Goal: Information Seeking & Learning: Learn about a topic

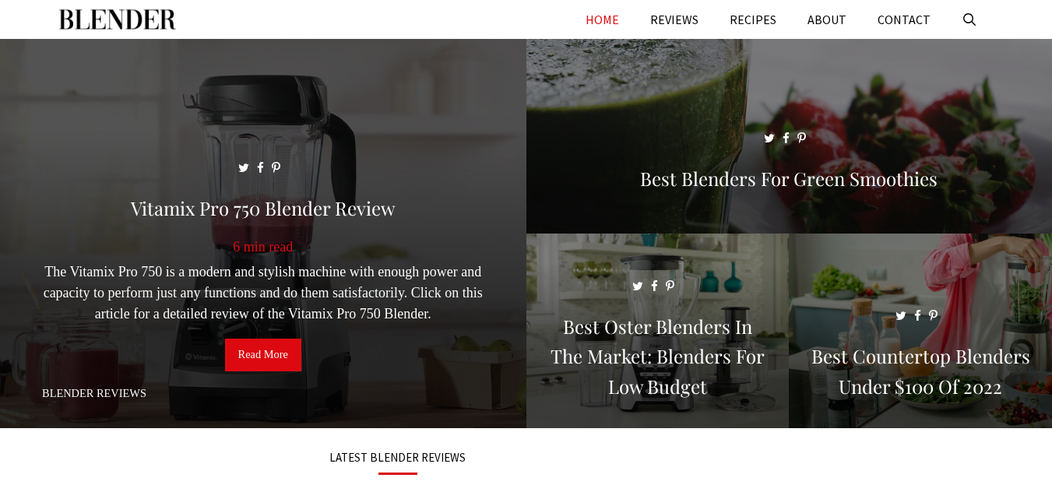
click at [378, 180] on span at bounding box center [263, 240] width 526 height 403
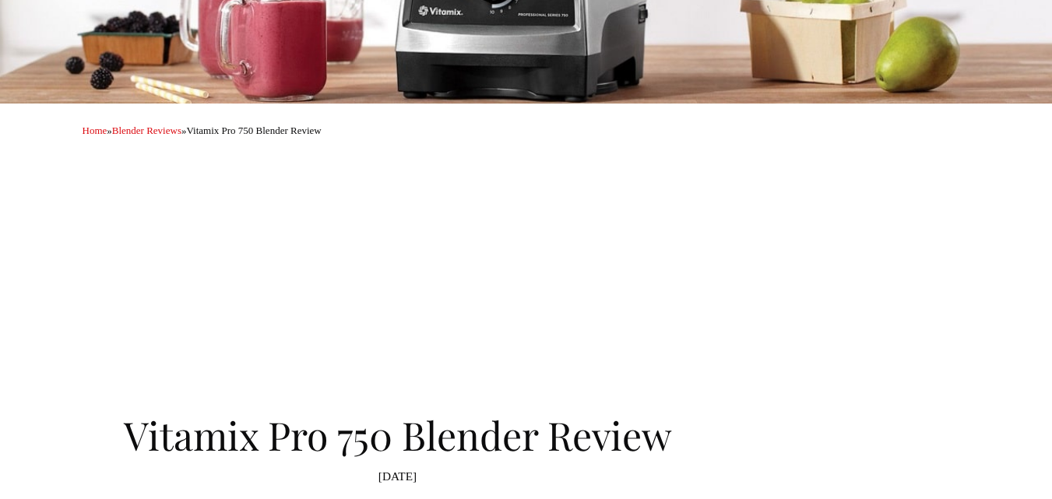
scroll to position [467, 0]
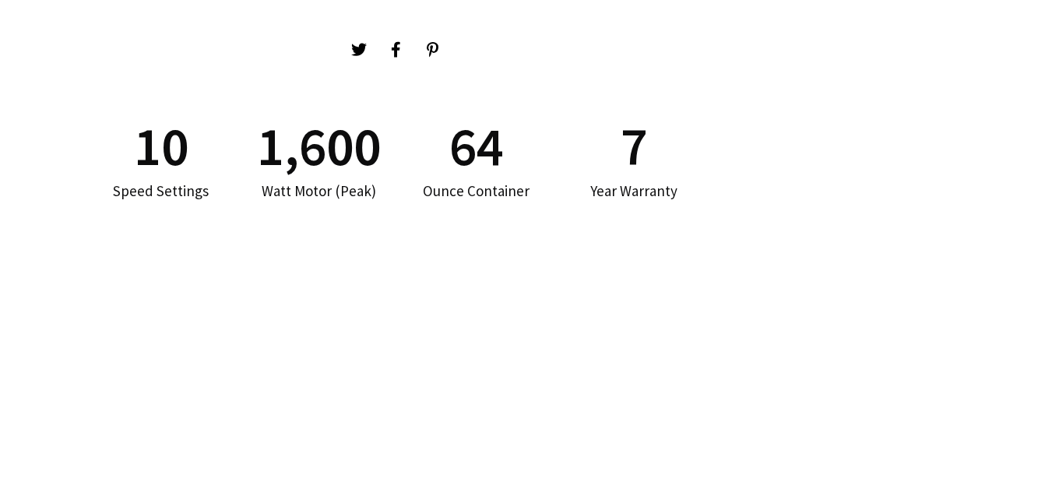
scroll to position [934, 0]
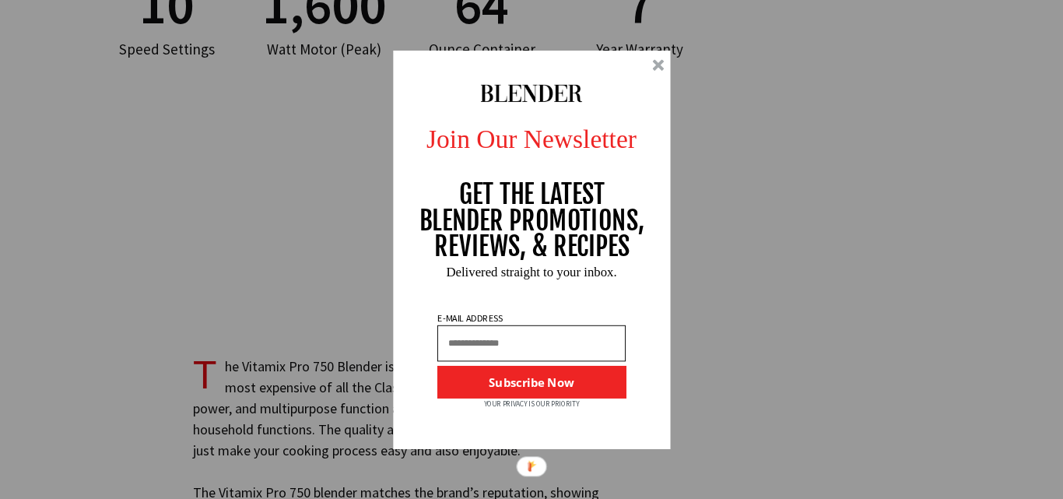
click at [657, 65] on div at bounding box center [658, 65] width 12 height 12
